Goal: Information Seeking & Learning: Find specific fact

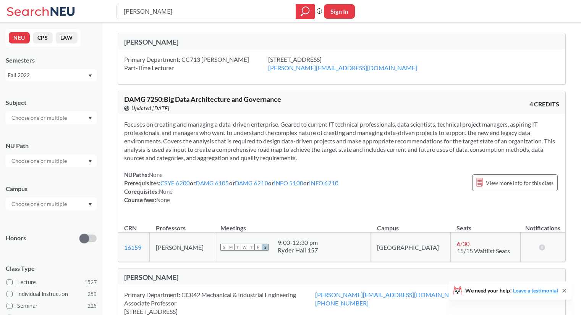
scroll to position [32, 0]
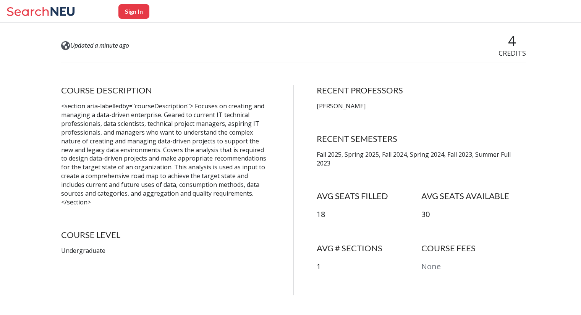
scroll to position [105, 0]
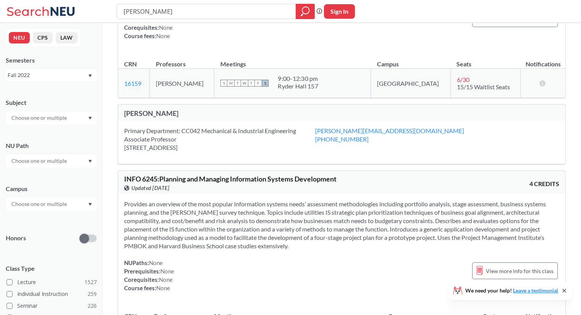
scroll to position [165, 0]
